Goal: Task Accomplishment & Management: Use online tool/utility

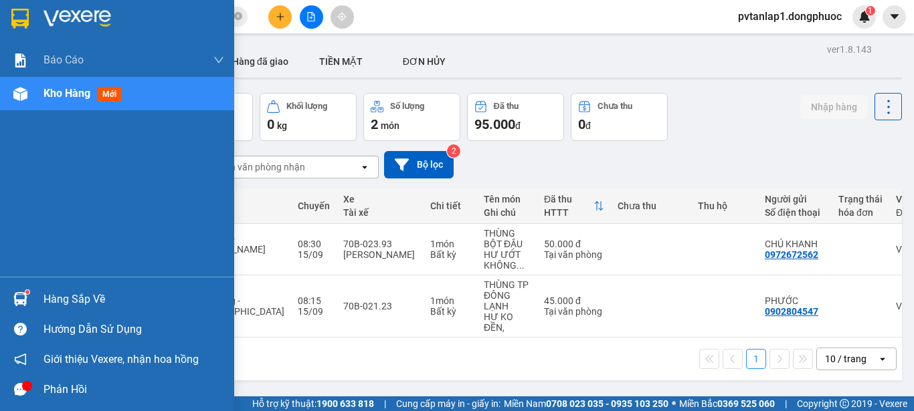
click at [23, 291] on div at bounding box center [20, 299] width 23 height 23
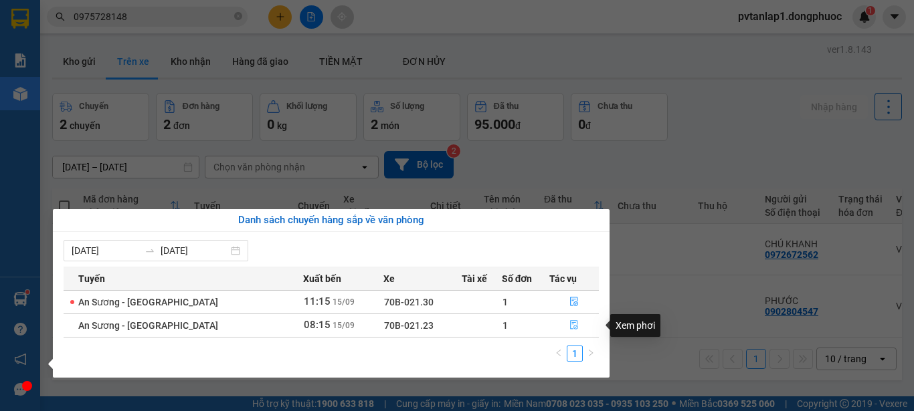
click at [569, 323] on icon "file-done" at bounding box center [573, 324] width 9 height 9
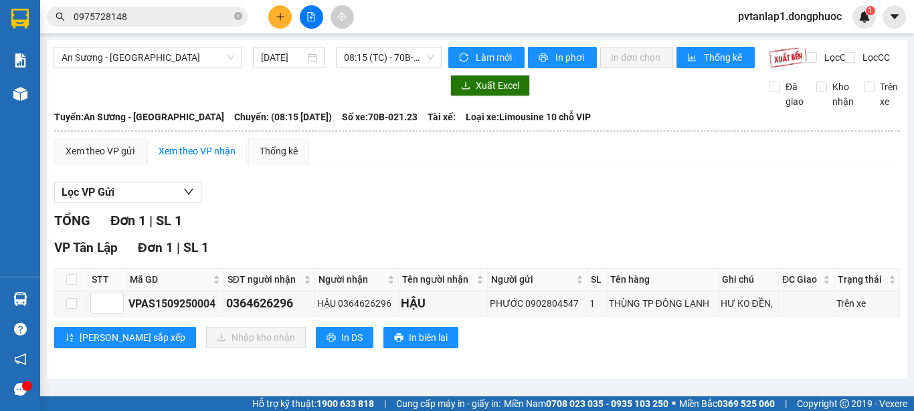
scroll to position [1, 0]
click at [73, 285] on input "checkbox" at bounding box center [71, 279] width 11 height 11
checkbox input "true"
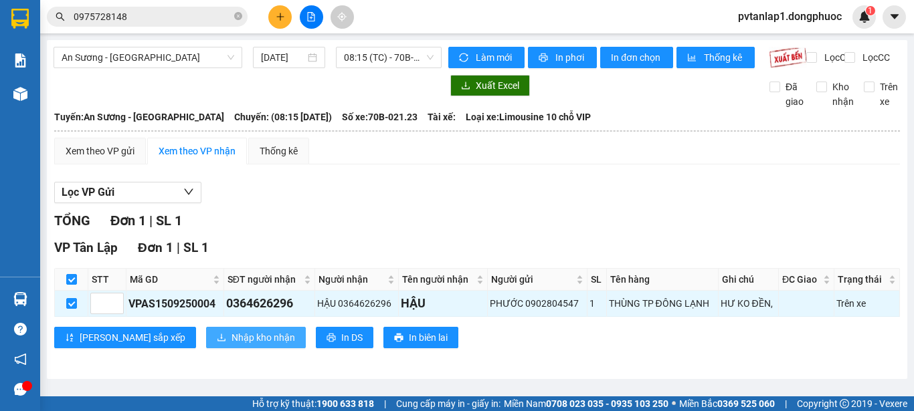
click at [232, 345] on span "Nhập kho nhận" at bounding box center [264, 338] width 64 height 15
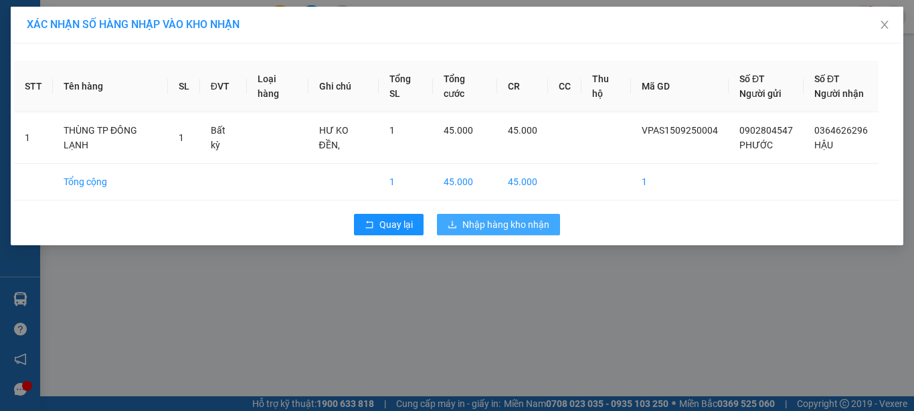
click at [494, 219] on span "Nhập hàng kho nhận" at bounding box center [505, 224] width 87 height 15
